Goal: Task Accomplishment & Management: Use online tool/utility

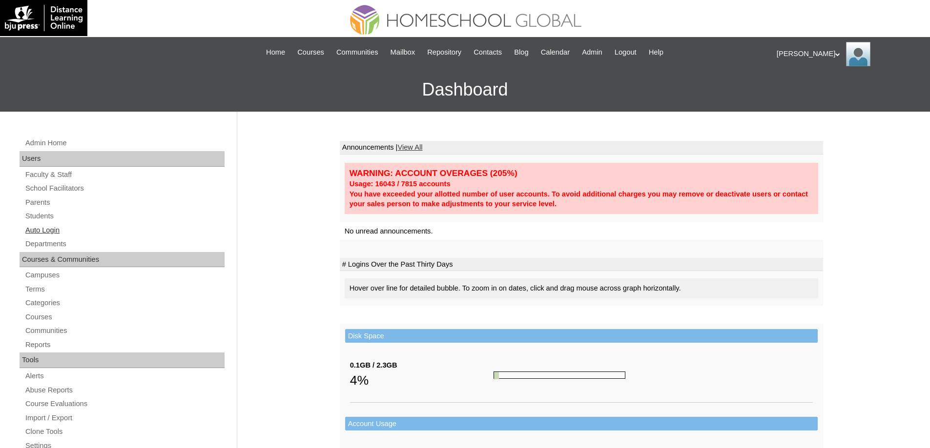
click at [112, 230] on link "Auto Login" at bounding box center [124, 230] width 200 height 12
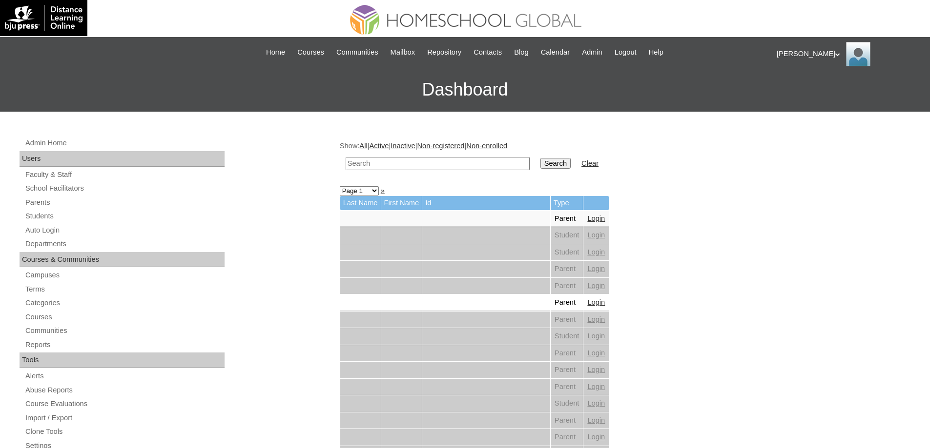
drag, startPoint x: 459, startPoint y: 161, endPoint x: 506, endPoint y: 163, distance: 47.4
click at [460, 161] on input "text" at bounding box center [437, 163] width 184 height 13
paste input "Shawn Mo"
type input "Shawn Mo"
click at [559, 165] on input "Search" at bounding box center [555, 163] width 30 height 11
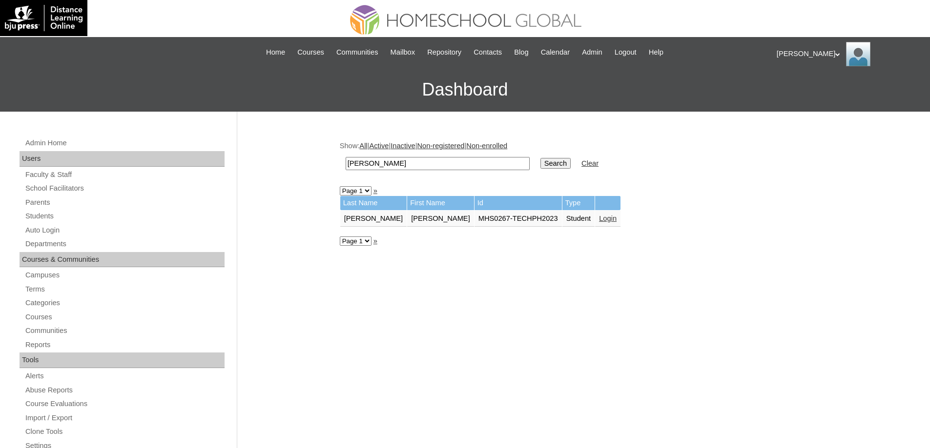
click at [599, 222] on link "Login" at bounding box center [608, 219] width 18 height 8
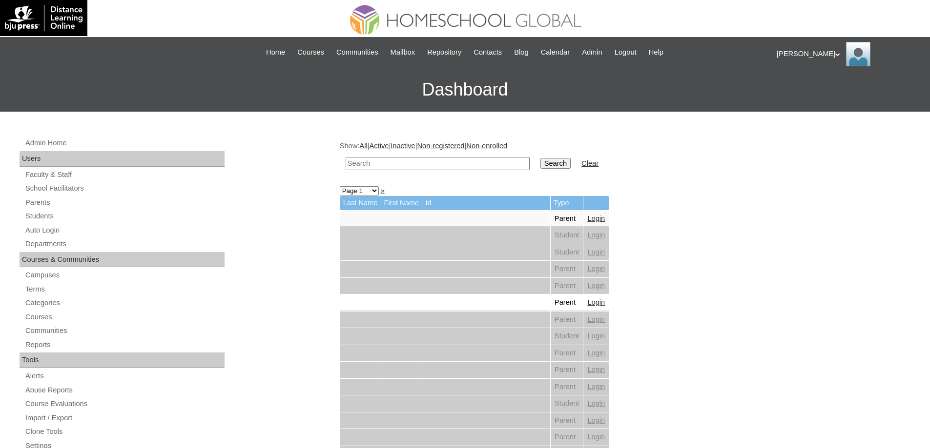
drag, startPoint x: 447, startPoint y: 165, endPoint x: 473, endPoint y: 167, distance: 25.9
click at [448, 165] on input "text" at bounding box center [437, 163] width 184 height 13
paste input "230001404"
type input "230001404"
click at [562, 168] on input "Search" at bounding box center [555, 163] width 30 height 11
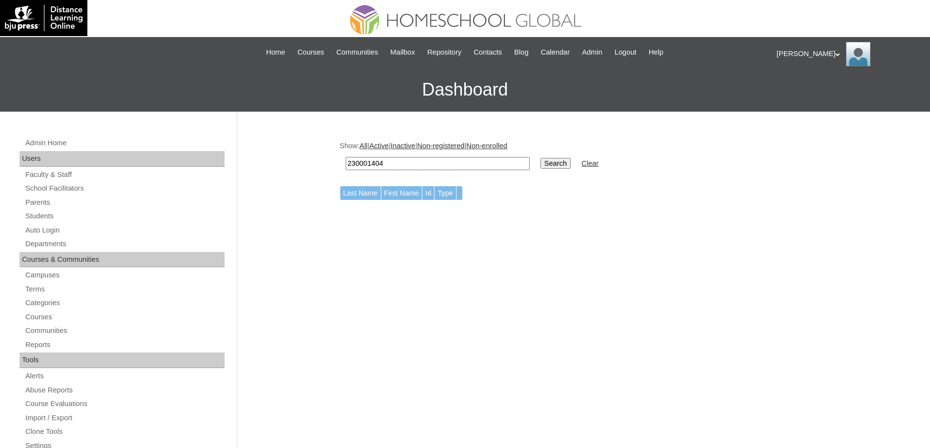
drag, startPoint x: 402, startPoint y: 162, endPoint x: 374, endPoint y: 154, distance: 28.8
click at [318, 153] on div "Admin Home Users Faculty & Staff School Facilitators Parents Students Auto Logi…" at bounding box center [465, 448] width 930 height 673
paste input "[PERSON_NAME]"
type input "[PERSON_NAME]"
click at [568, 159] on input "Search" at bounding box center [555, 163] width 30 height 11
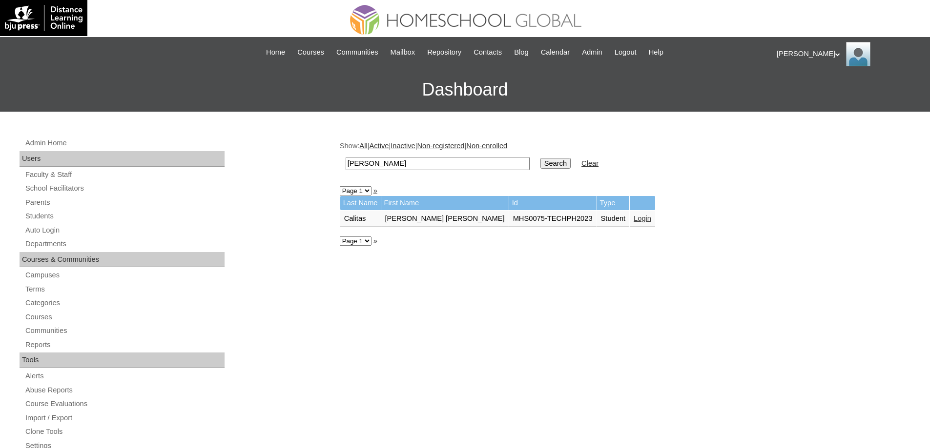
click at [633, 222] on link "Login" at bounding box center [642, 219] width 18 height 8
